Goal: Find specific page/section

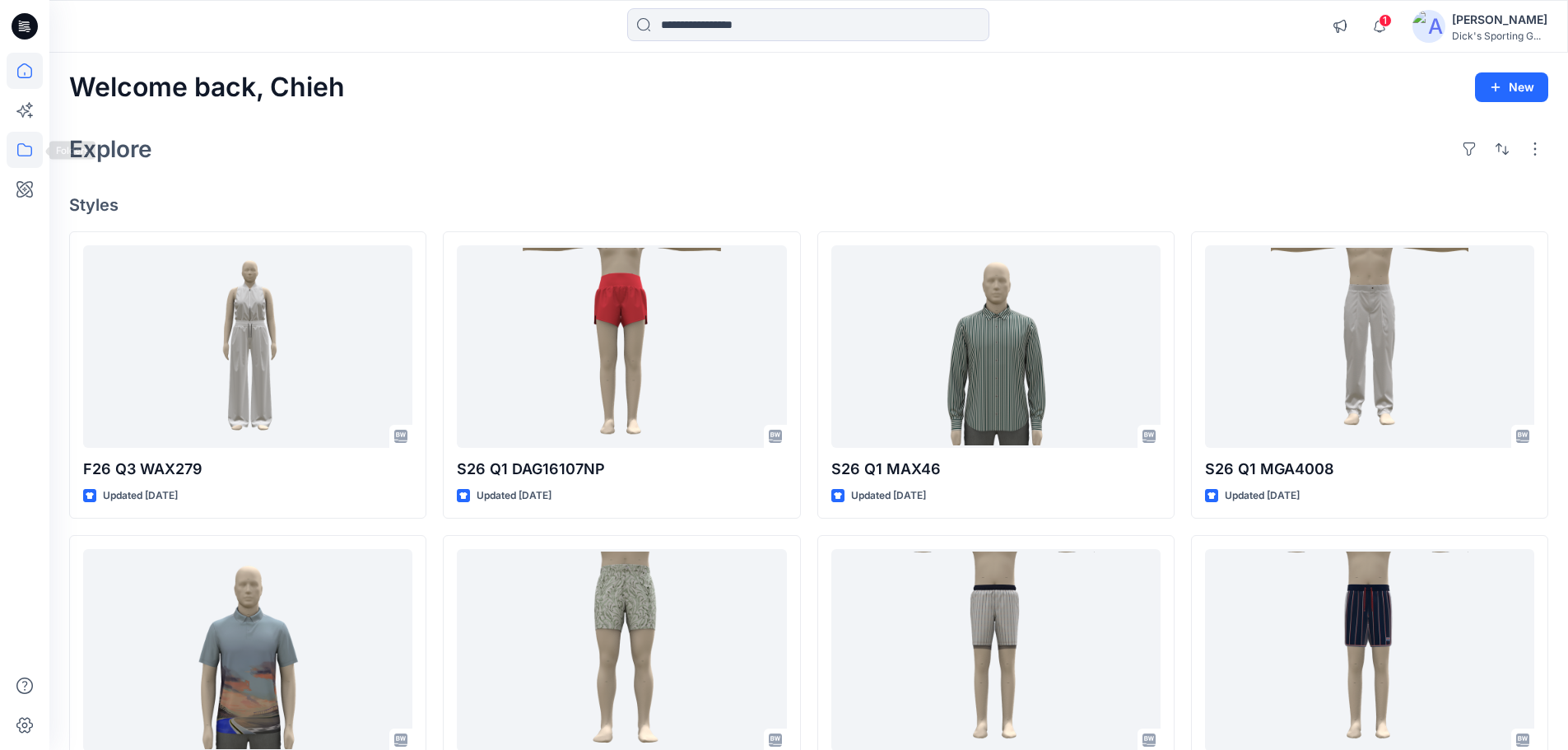
click at [19, 150] on icon at bounding box center [24, 149] width 36 height 36
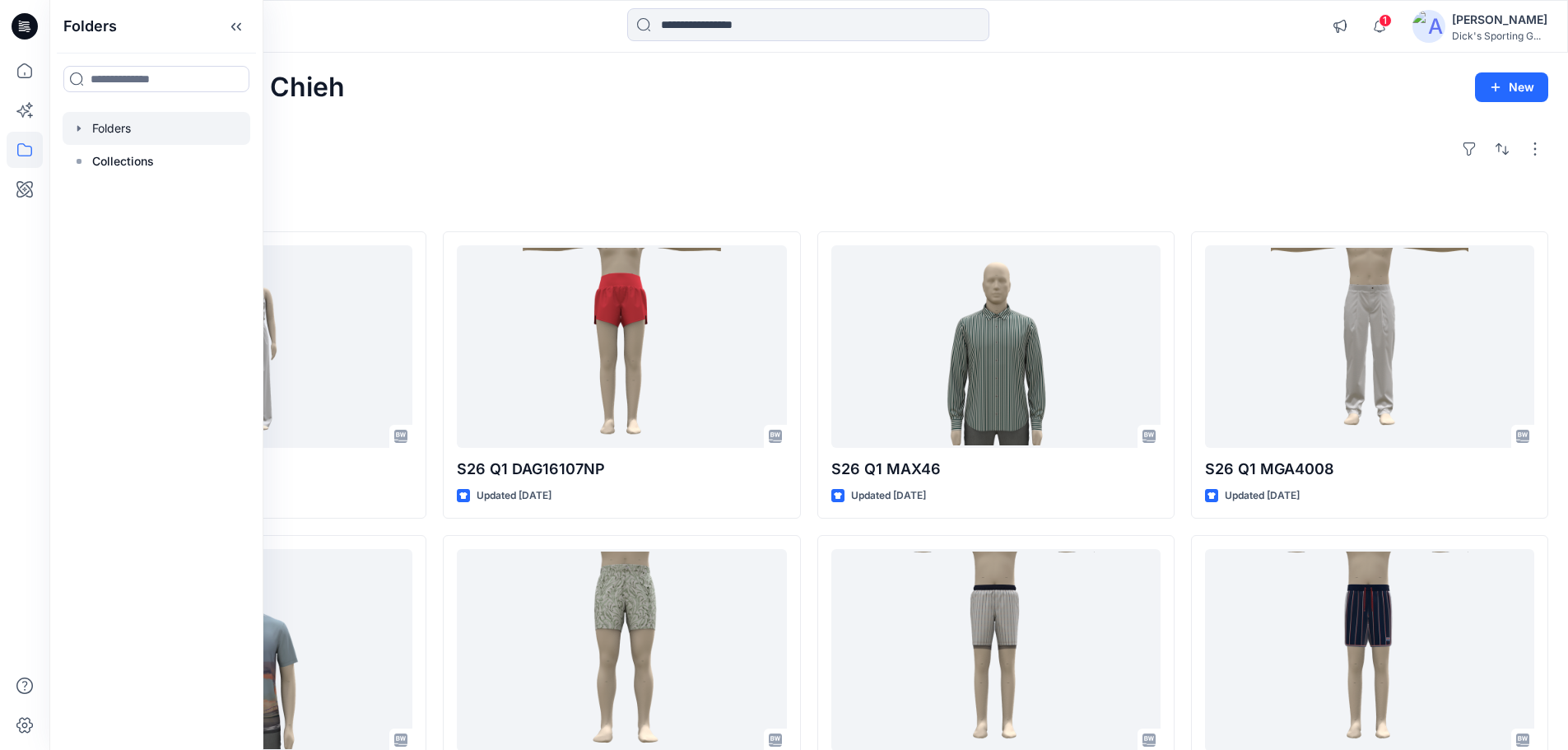
click at [78, 127] on icon "button" at bounding box center [79, 128] width 4 height 6
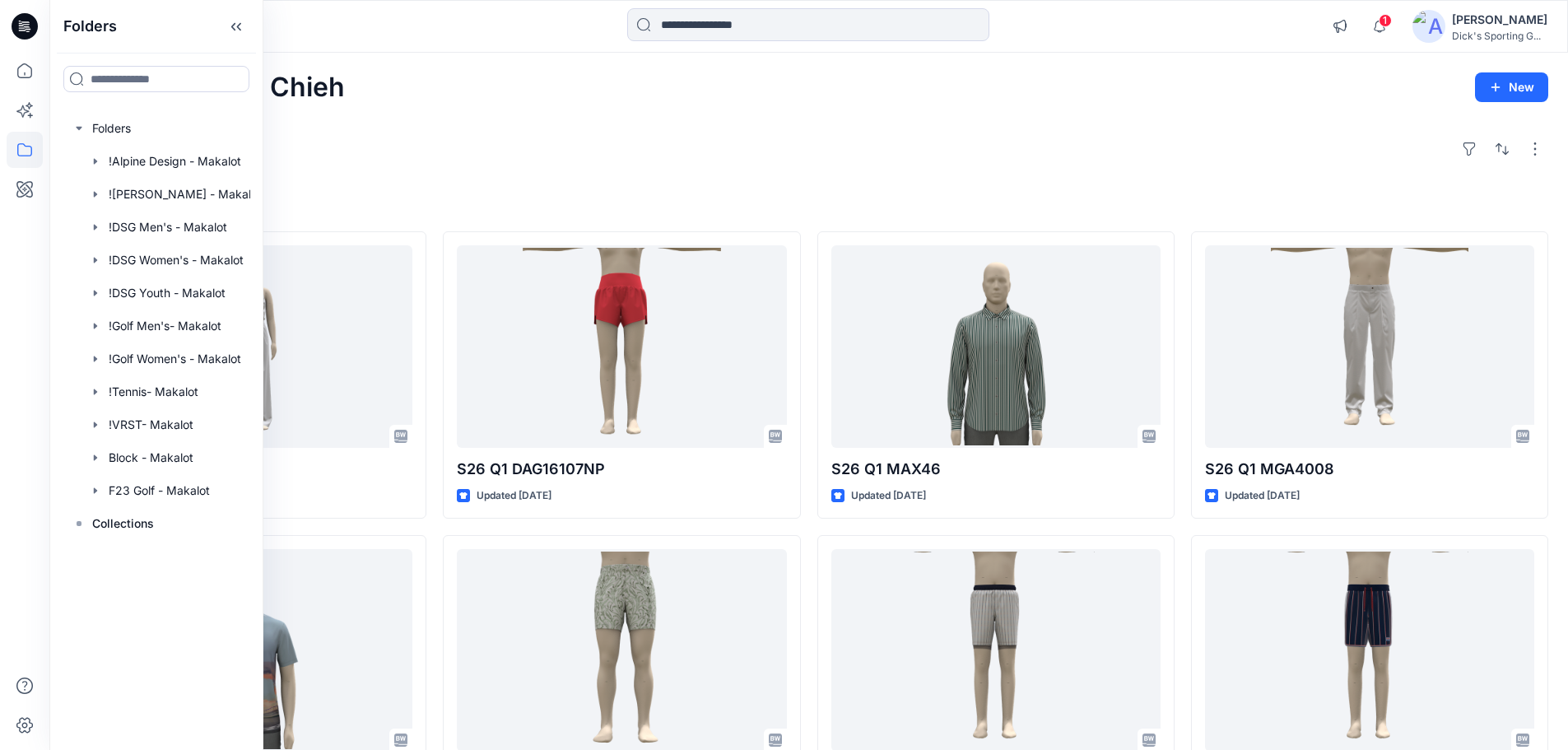
click at [642, 125] on div "Welcome back, Chieh New Explore Styles F26 Q3 WAX279 Updated 4 days ago F26 Q3 …" at bounding box center [809, 628] width 1519 height 1152
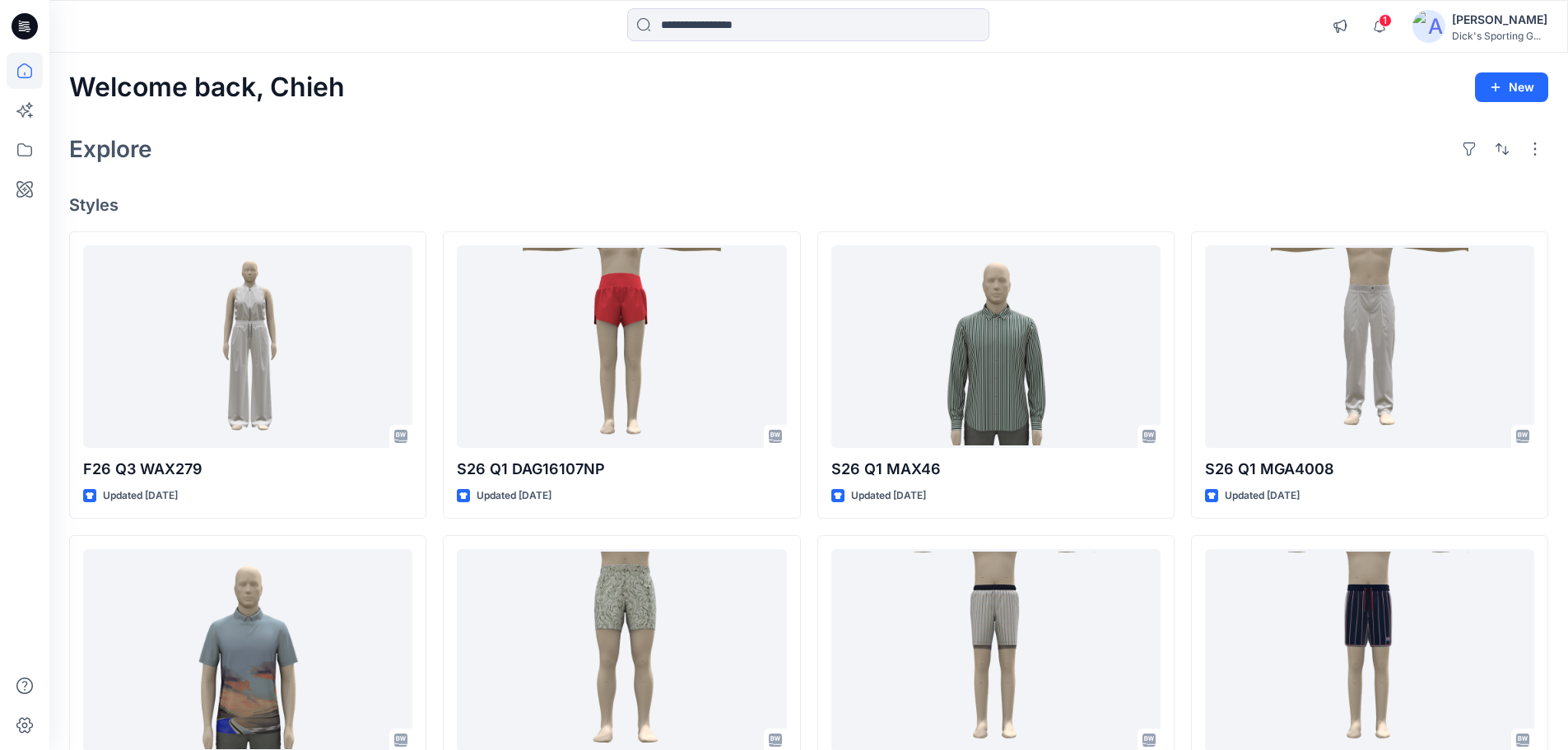
click at [492, 192] on div "Welcome back, Chieh New Explore Styles F26 Q3 WAX279 Updated 4 days ago F26 Q3 …" at bounding box center [809, 628] width 1519 height 1152
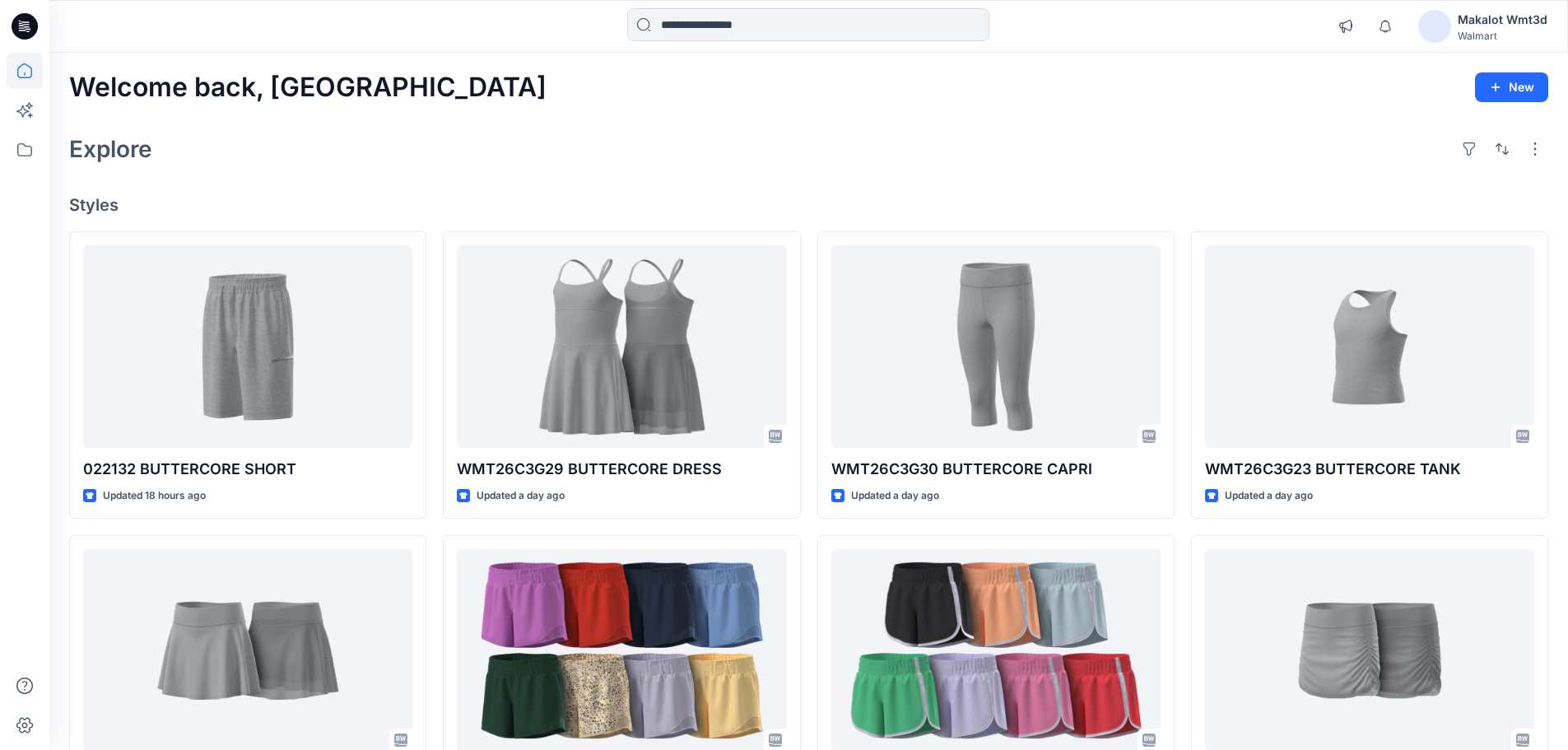
click at [708, 149] on div "Explore" at bounding box center [808, 149] width 1479 height 40
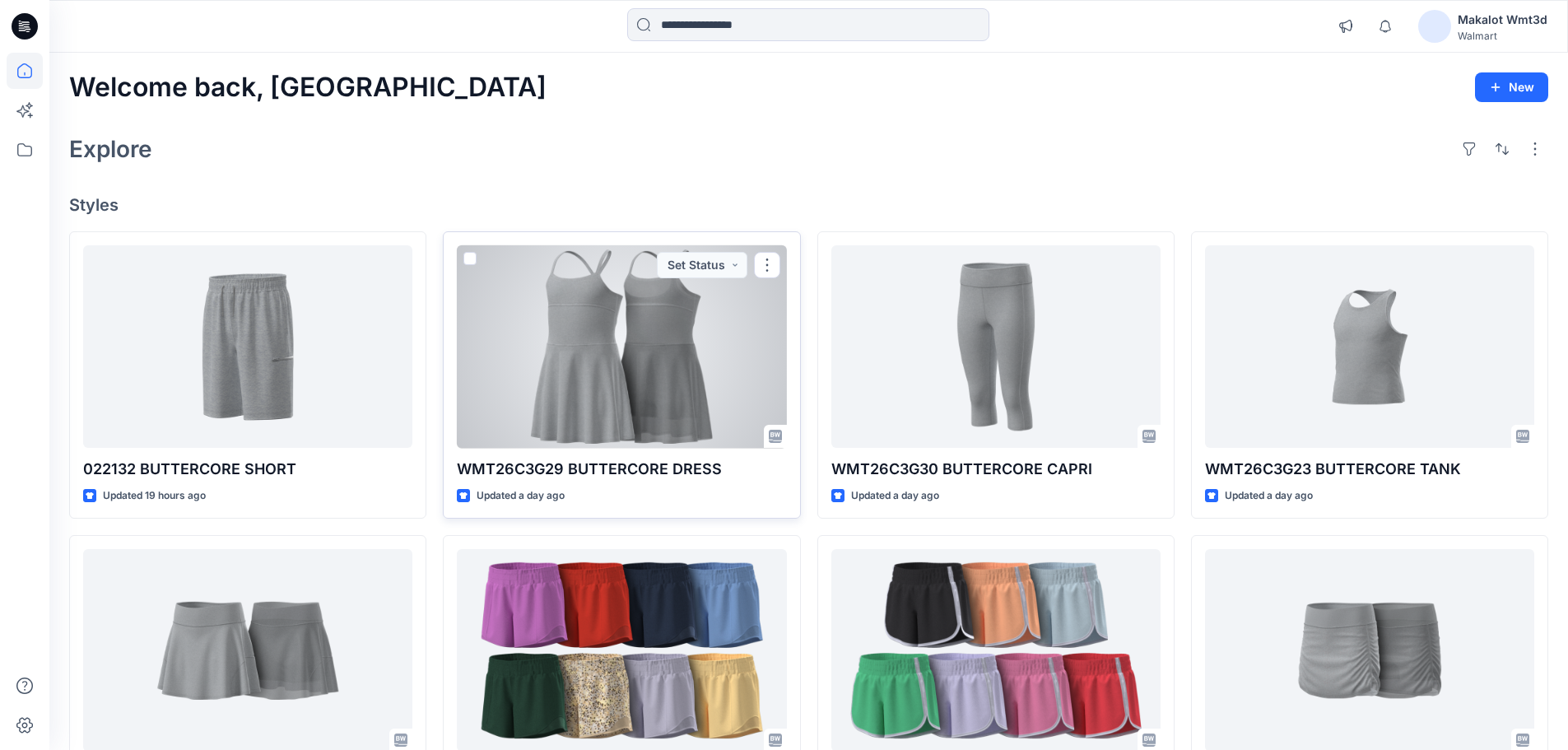
click at [628, 319] on div at bounding box center [621, 346] width 330 height 203
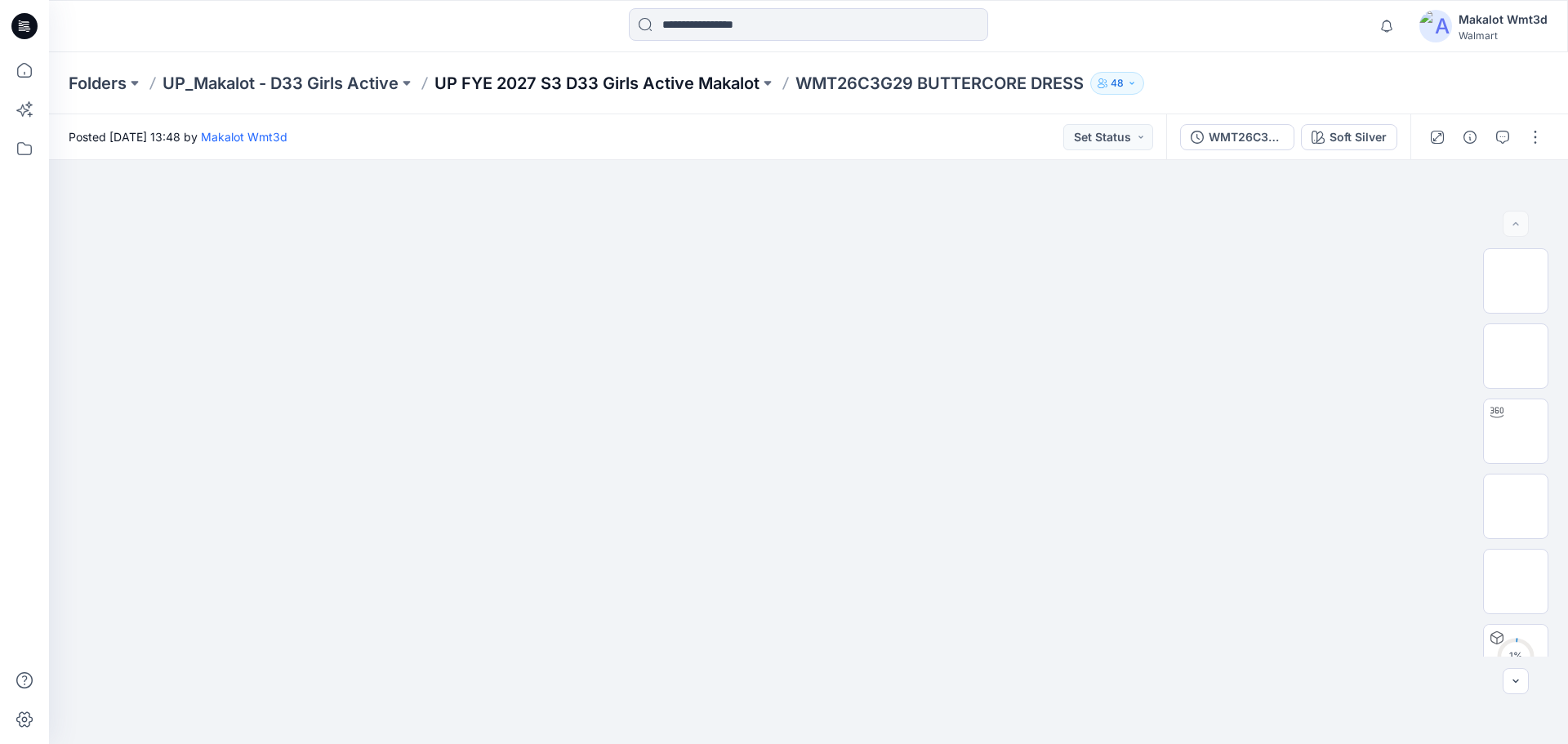
click at [620, 76] on p "UP FYE 2027 S3 D33 Girls Active Makalot" at bounding box center [597, 83] width 325 height 23
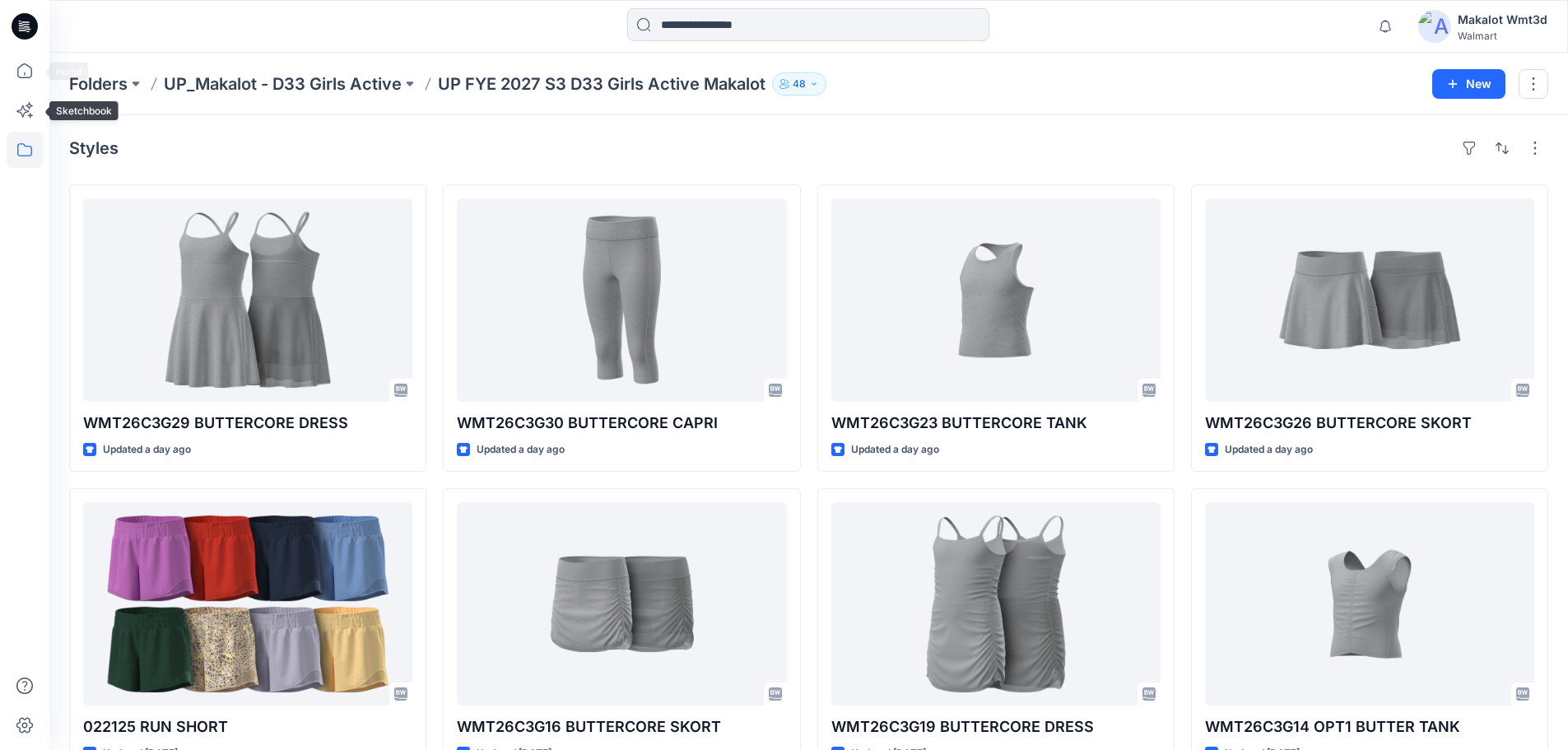
click at [32, 18] on icon at bounding box center [24, 26] width 26 height 26
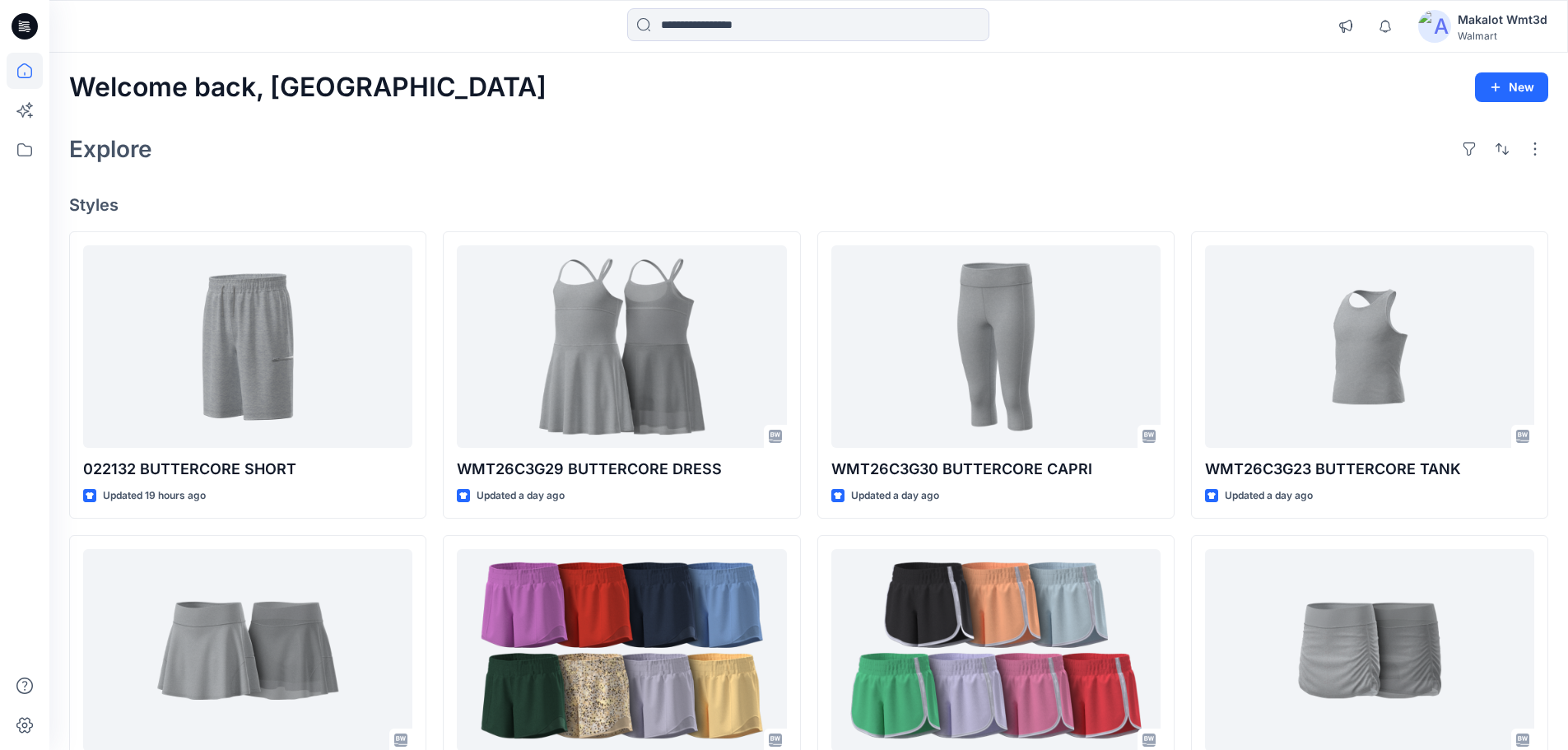
click at [721, 175] on div "Welcome back, Makalot New Explore Styles 022132 BUTTERCORE SHORT Updated 19 hou…" at bounding box center [809, 628] width 1519 height 1152
